Goal: Task Accomplishment & Management: Use online tool/utility

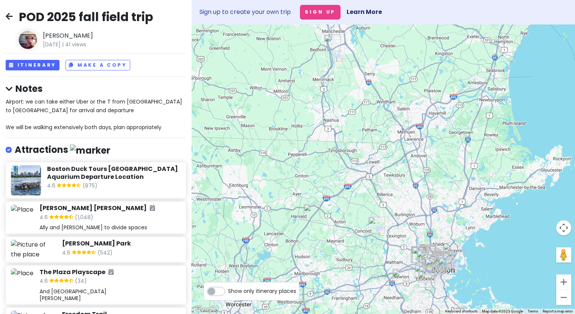
click at [265, 96] on div at bounding box center [382, 168] width 383 height 289
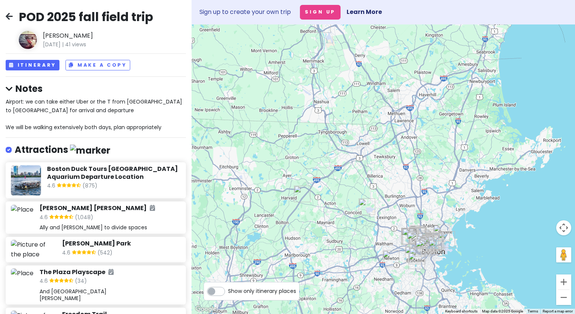
drag, startPoint x: 342, startPoint y: 189, endPoint x: 332, endPoint y: 169, distance: 22.2
click at [332, 169] on div at bounding box center [382, 168] width 383 height 289
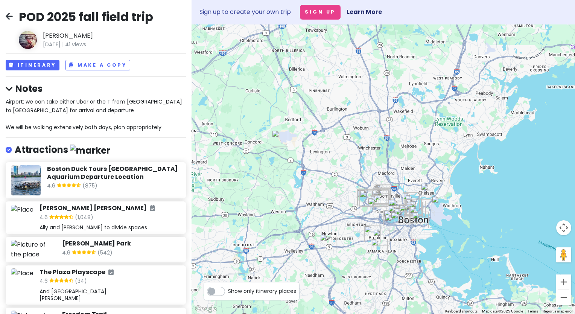
drag, startPoint x: 226, startPoint y: 154, endPoint x: 284, endPoint y: 168, distance: 60.0
click at [284, 168] on div at bounding box center [382, 168] width 383 height 289
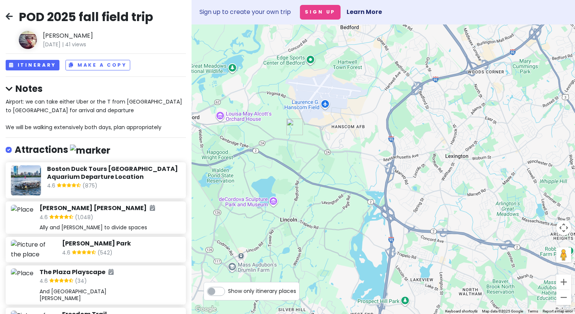
click at [292, 126] on img "Minute Man National Historical Park" at bounding box center [294, 126] width 17 height 17
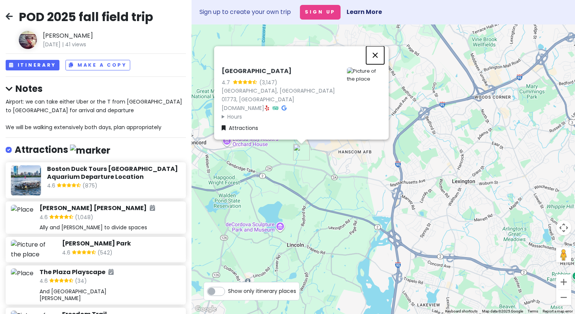
click at [374, 55] on button "Close" at bounding box center [375, 55] width 18 height 18
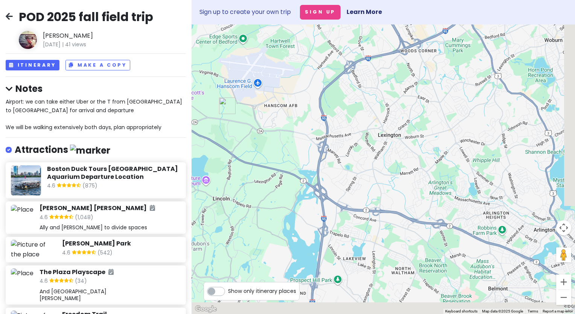
drag, startPoint x: 353, startPoint y: 245, endPoint x: 288, endPoint y: 209, distance: 74.6
click at [288, 209] on div at bounding box center [382, 168] width 383 height 289
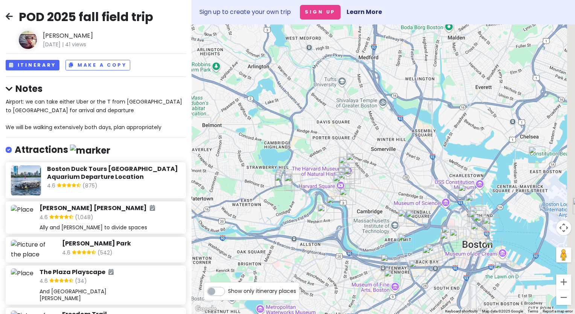
drag, startPoint x: 451, startPoint y: 221, endPoint x: 175, endPoint y: 59, distance: 319.9
click at [175, 59] on div "POD 2025 fall field trip [PERSON_NAME] [DATE] | 41 views Itinerary Make a Copy …" at bounding box center [287, 157] width 575 height 314
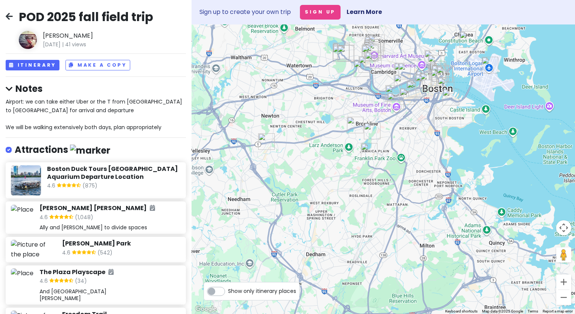
click at [369, 152] on img "Arnold Arboretum of Harvard University" at bounding box center [369, 151] width 17 height 17
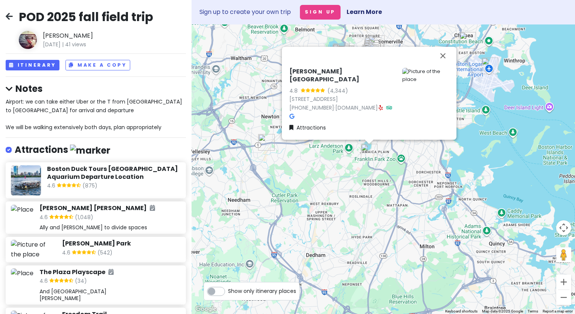
click at [266, 143] on img "The Aven at Newton Highlands" at bounding box center [266, 142] width 17 height 17
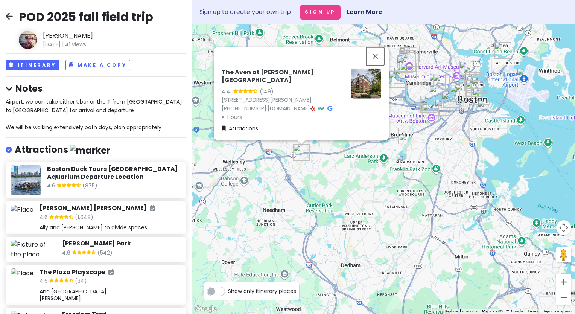
click at [376, 55] on button "Close" at bounding box center [375, 56] width 18 height 18
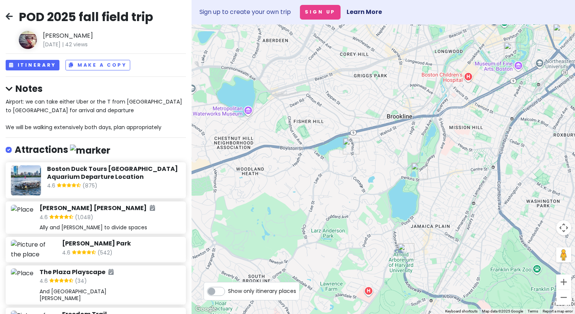
click at [349, 146] on img "Frederick Law Olmsted National Historic Site" at bounding box center [351, 146] width 17 height 17
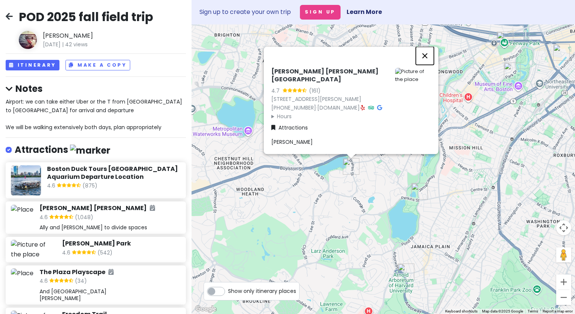
click at [425, 56] on button "Close" at bounding box center [424, 56] width 18 height 18
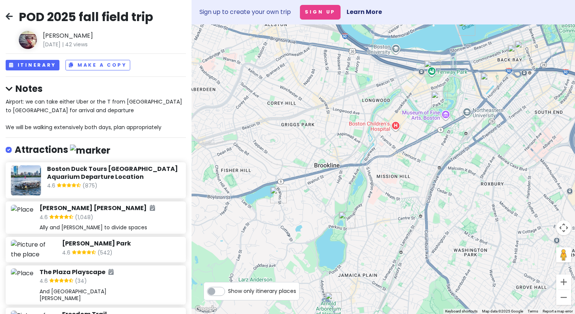
drag, startPoint x: 451, startPoint y: 155, endPoint x: 371, endPoint y: 196, distance: 90.0
click at [371, 196] on div at bounding box center [382, 168] width 383 height 289
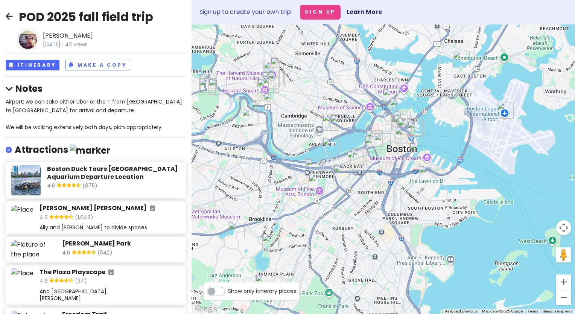
drag, startPoint x: 448, startPoint y: 176, endPoint x: 362, endPoint y: 208, distance: 91.8
click at [362, 208] on div at bounding box center [382, 168] width 383 height 289
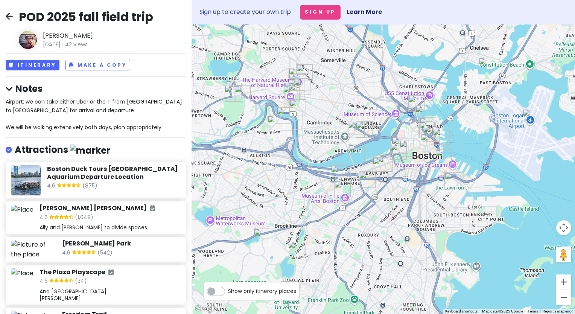
drag, startPoint x: 356, startPoint y: 204, endPoint x: 382, endPoint y: 208, distance: 26.3
click at [382, 208] on div at bounding box center [382, 168] width 383 height 289
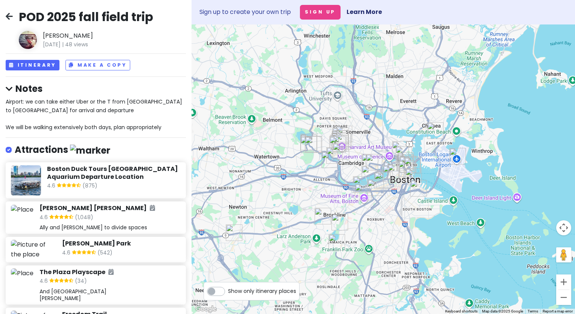
click at [27, 148] on h4 "Attractions" at bounding box center [63, 150] width 96 height 12
checkbox input "false"
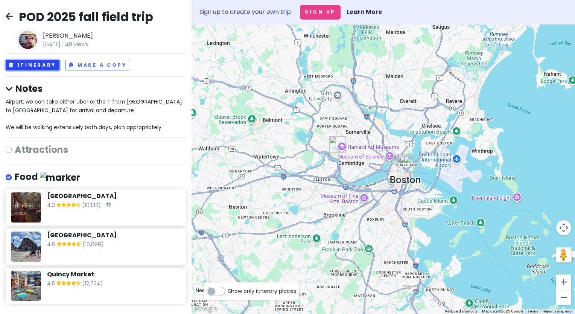
click at [40, 65] on button "Itinerary" at bounding box center [33, 65] width 54 height 11
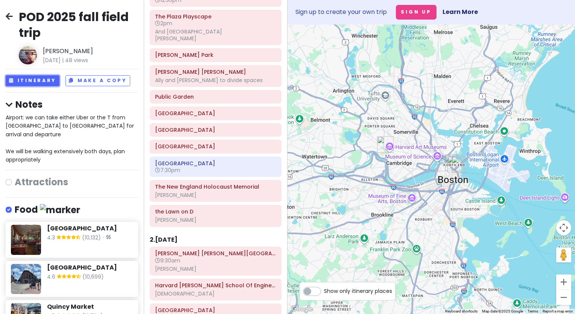
scroll to position [113, 0]
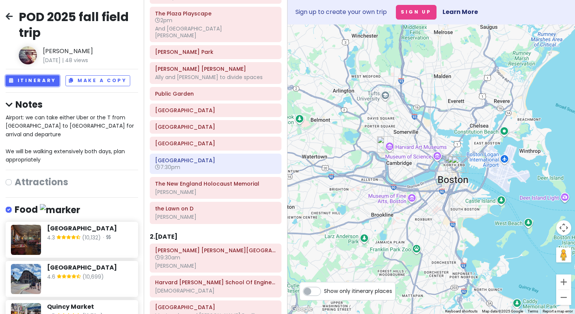
click at [193, 211] on div "the Lawn on D [PERSON_NAME]" at bounding box center [215, 212] width 121 height 19
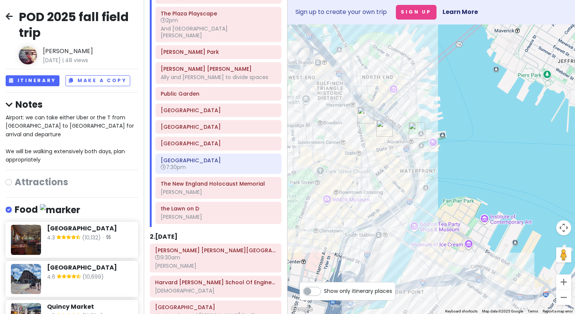
drag, startPoint x: 422, startPoint y: 160, endPoint x: 452, endPoint y: 156, distance: 30.7
click at [452, 156] on div at bounding box center [430, 168] width 287 height 289
click at [177, 216] on div "[PERSON_NAME]" at bounding box center [218, 216] width 115 height 7
click at [179, 206] on h6 "the Lawn on D" at bounding box center [218, 208] width 115 height 7
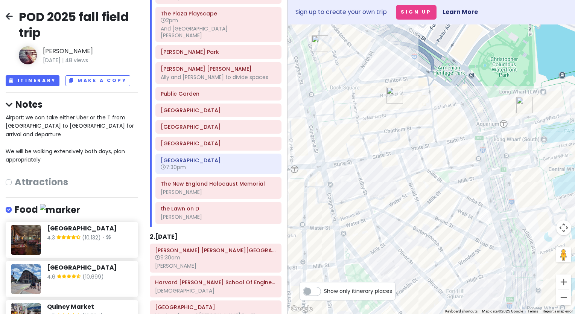
drag, startPoint x: 349, startPoint y: 169, endPoint x: 514, endPoint y: 175, distance: 164.8
click at [514, 175] on div at bounding box center [430, 168] width 287 height 289
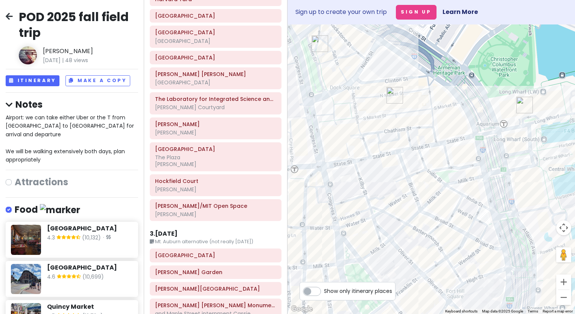
scroll to position [489, 0]
